Goal: Transaction & Acquisition: Purchase product/service

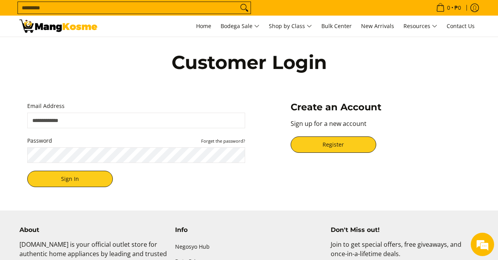
click at [128, 119] on input "Email Address" at bounding box center [136, 121] width 218 height 16
type input "**********"
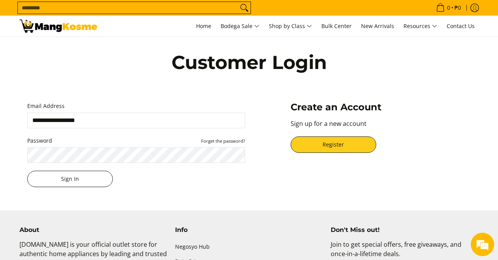
click at [102, 182] on button "Sign In" at bounding box center [70, 179] width 86 height 16
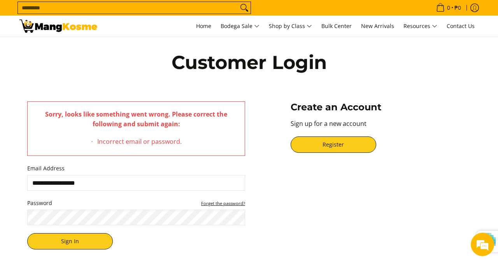
click at [228, 203] on small "Forget the password?" at bounding box center [223, 203] width 44 height 6
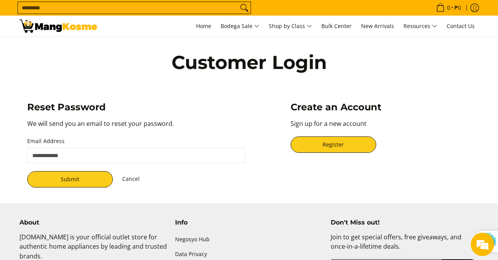
click at [144, 156] on input "Email Address" at bounding box center [136, 156] width 218 height 16
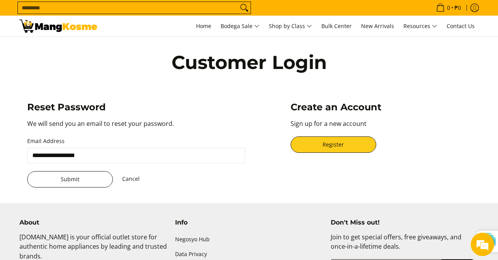
type input "**********"
click at [47, 177] on button "Submit" at bounding box center [70, 179] width 86 height 16
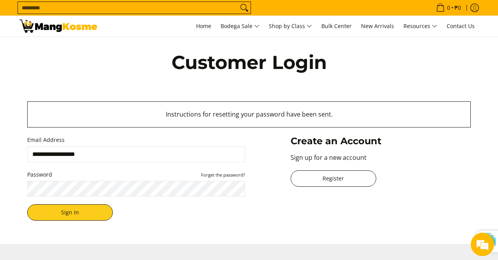
click at [318, 179] on link "Register" at bounding box center [334, 178] width 86 height 16
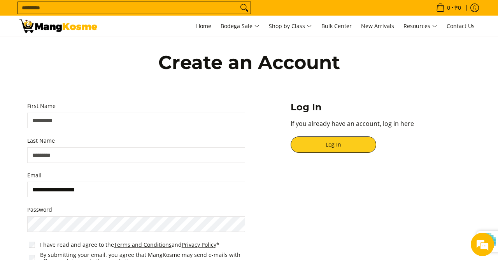
click at [116, 121] on input "First Name" at bounding box center [136, 121] width 218 height 16
click at [97, 122] on input "First Name" at bounding box center [136, 121] width 218 height 16
type input "********"
type input "**********"
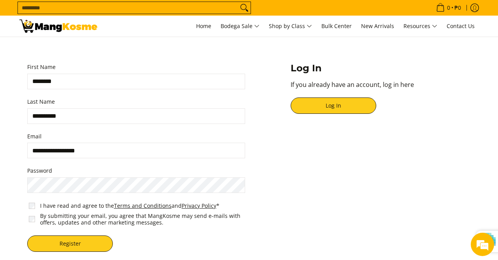
scroll to position [81, 0]
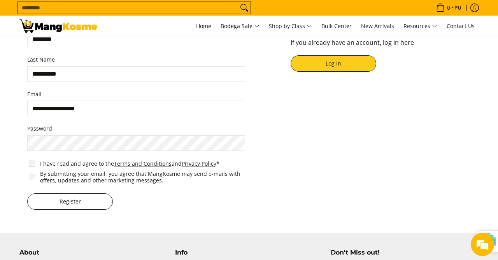
click at [47, 197] on button "Register" at bounding box center [70, 201] width 86 height 16
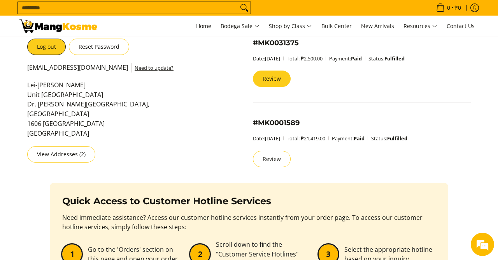
scroll to position [81, 0]
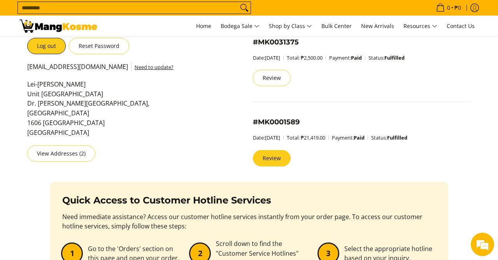
click at [270, 158] on link "Review" at bounding box center [272, 158] width 38 height 16
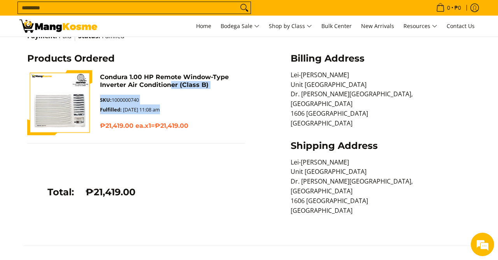
drag, startPoint x: 160, startPoint y: 118, endPoint x: 173, endPoint y: 89, distance: 31.5
click at [172, 89] on div "Condura 1.00 HP Remote Window-Type Inverter Air Conditioner (Class B) SKU: 1000…" at bounding box center [172, 104] width 145 height 62
click at [186, 105] on p "SKU: 1000000740 Fulfilled: March 2, 2020 at 11:08 am" at bounding box center [172, 108] width 145 height 27
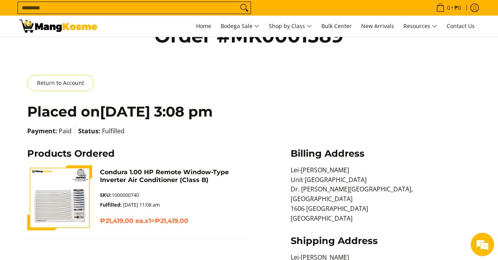
scroll to position [40, 0]
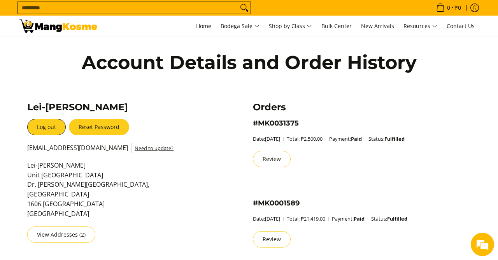
click at [104, 127] on button "Reset Password" at bounding box center [99, 127] width 60 height 16
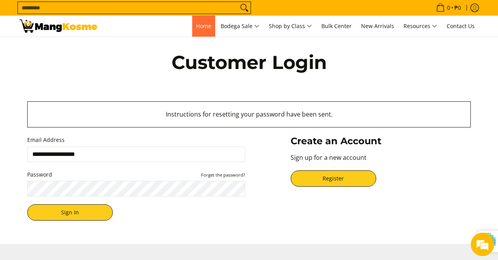
click at [204, 26] on span "Home" at bounding box center [203, 25] width 15 height 7
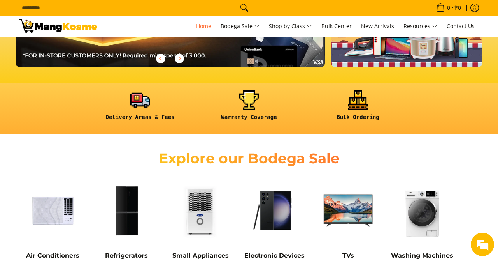
scroll to position [243, 0]
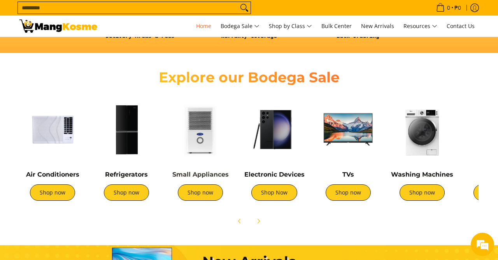
click at [206, 175] on link "Small Appliances" at bounding box center [200, 174] width 56 height 7
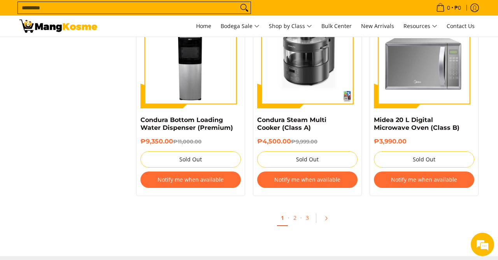
scroll to position [1458, 0]
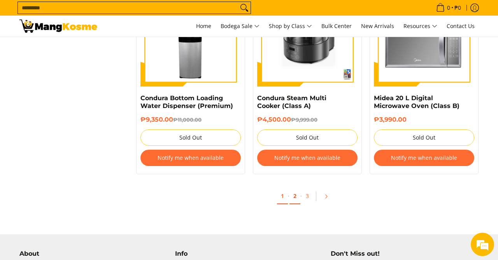
click at [297, 197] on link "2" at bounding box center [295, 196] width 11 height 16
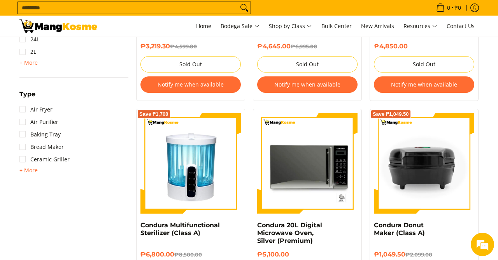
scroll to position [324, 0]
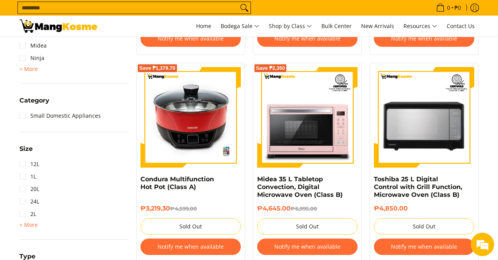
click at [130, 188] on div "Availability In stock Out of stock Price Minimum Price Maximum Price Minimum Pr…" at bounding box center [74, 107] width 117 height 504
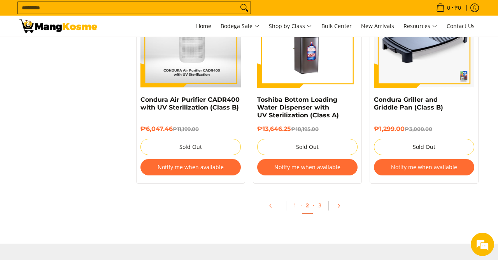
scroll to position [1634, 0]
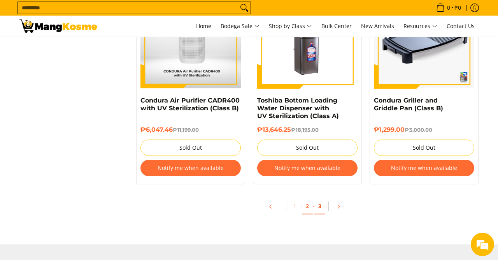
click at [322, 207] on link "3" at bounding box center [320, 206] width 11 height 16
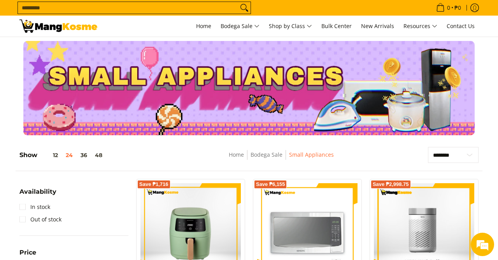
click at [172, 8] on input "Search..." at bounding box center [128, 8] width 220 height 12
type input "*****"
click at [238, 2] on button "Search" at bounding box center [244, 8] width 12 height 12
